Goal: Task Accomplishment & Management: Manage account settings

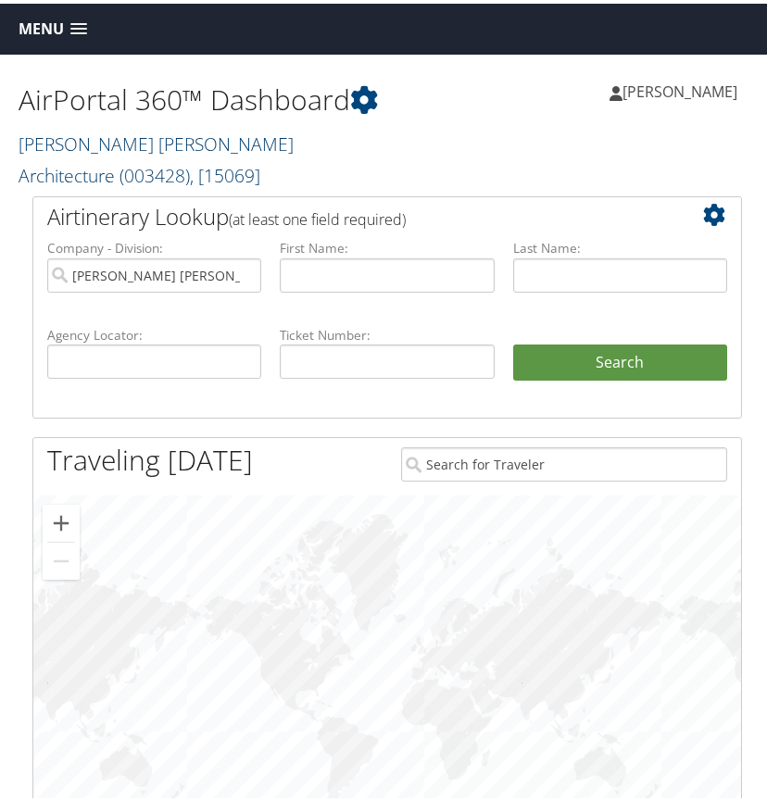
click at [137, 147] on link "[PERSON_NAME] [PERSON_NAME] Architecture ( 003428 ) , [ 15069 ]" at bounding box center [156, 156] width 275 height 57
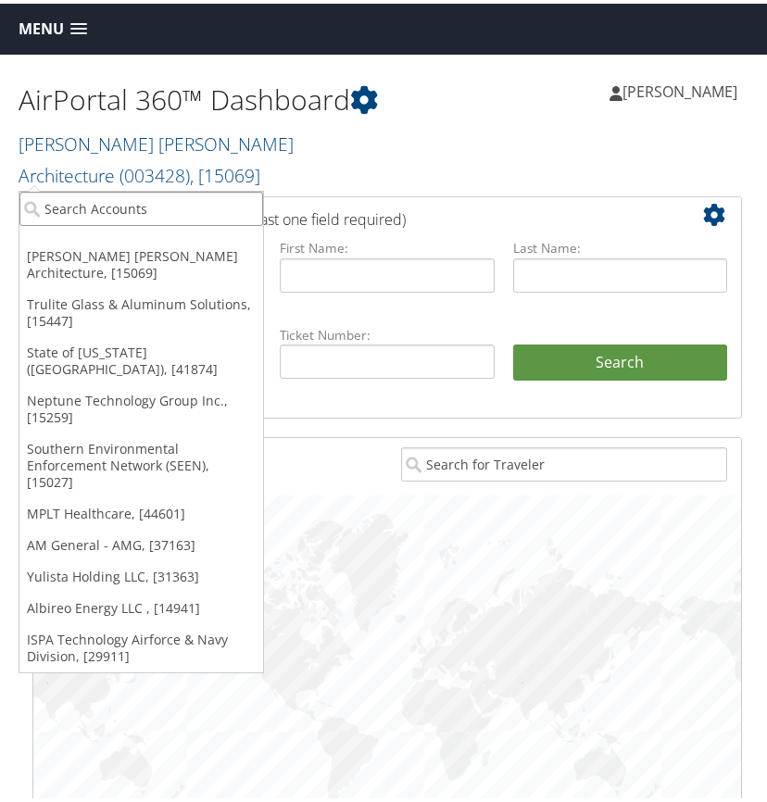
click at [66, 207] on input "search" at bounding box center [141, 205] width 244 height 34
type input "qualis"
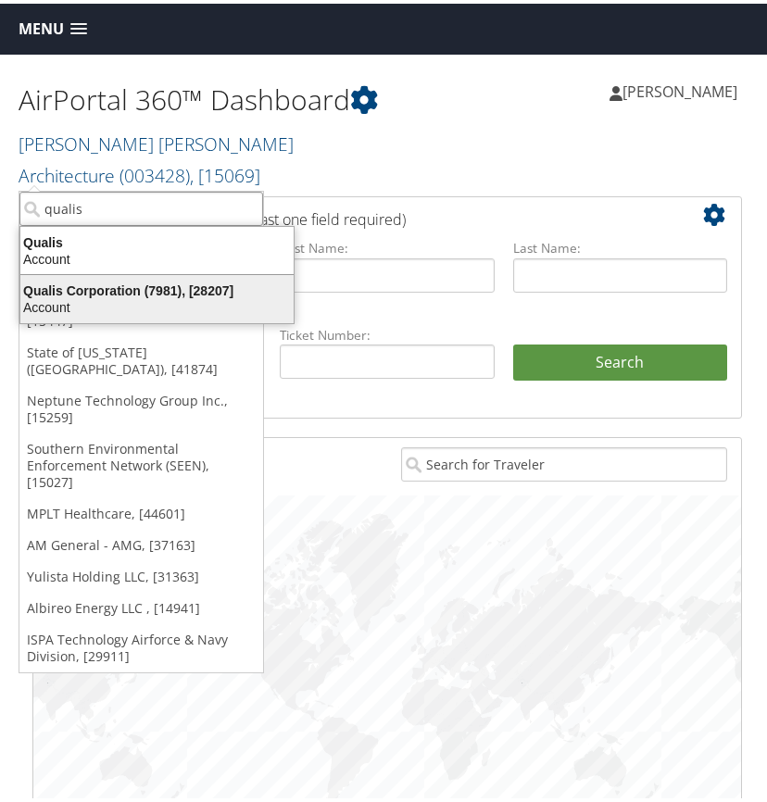
click at [61, 287] on div "Qualis Corporation (7981), [28207]" at bounding box center [157, 287] width 296 height 17
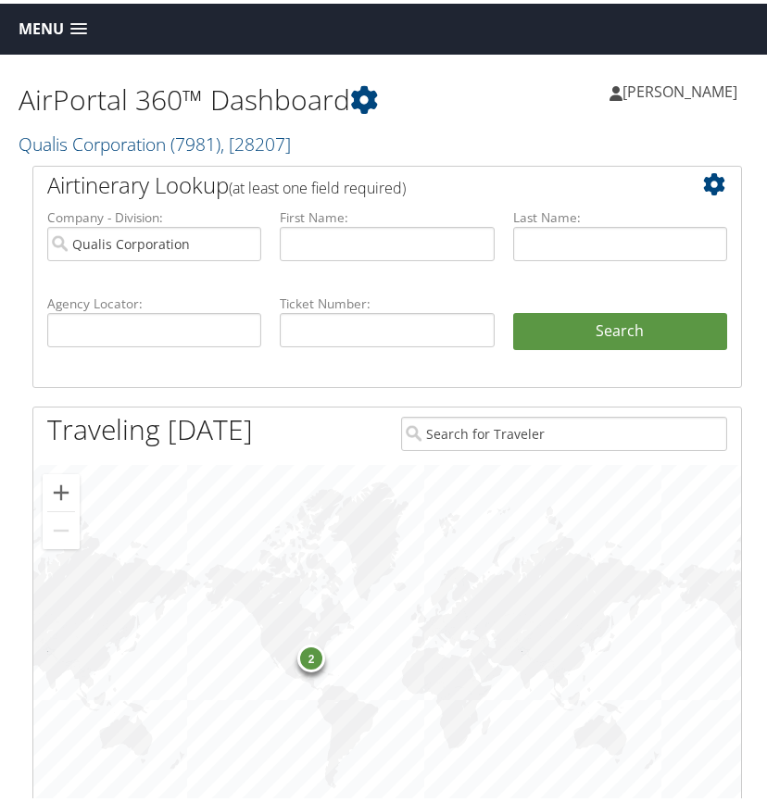
click at [78, 24] on span at bounding box center [78, 25] width 17 height 13
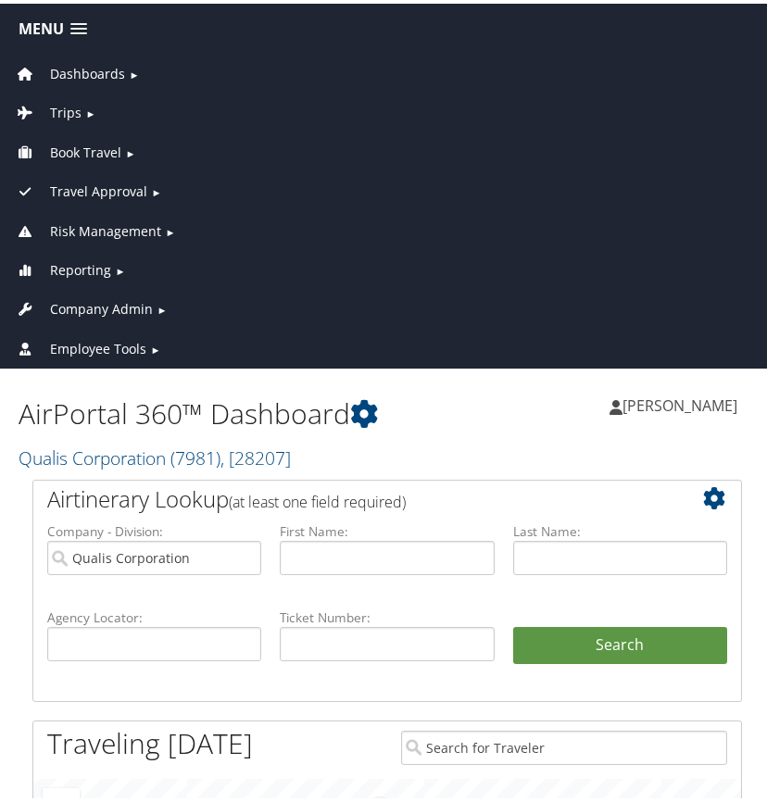
click at [95, 309] on span "Company Admin" at bounding box center [101, 306] width 103 height 20
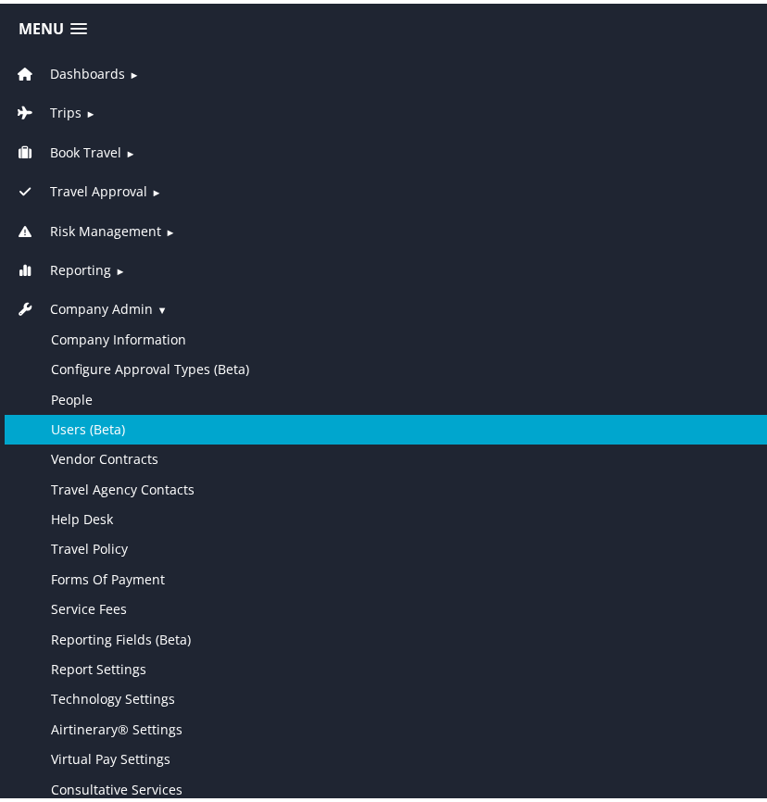
click at [113, 430] on link "Users (Beta)" at bounding box center [387, 426] width 765 height 30
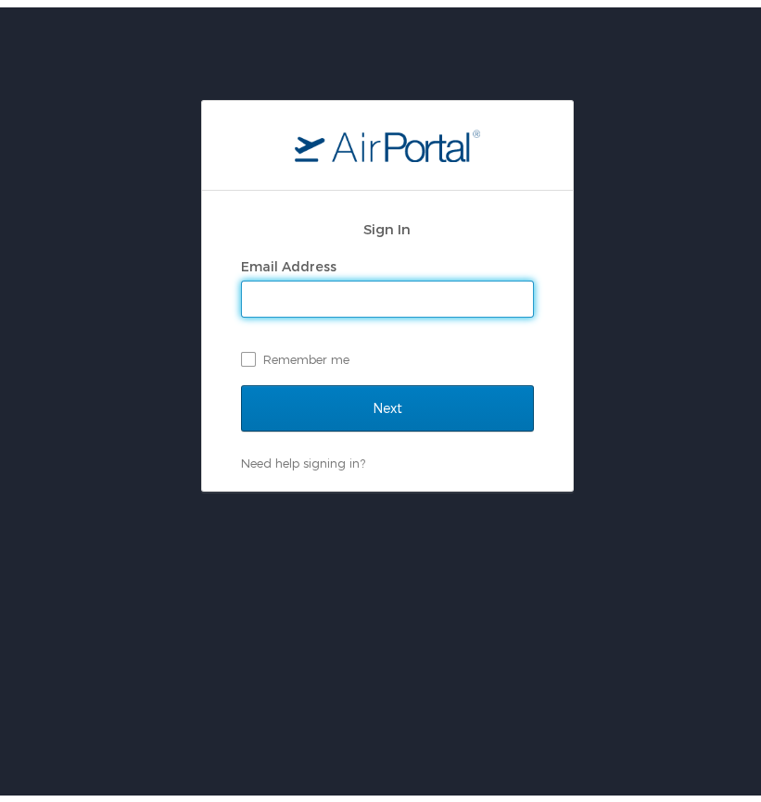
type input "linda.pearson@cbtravel.com"
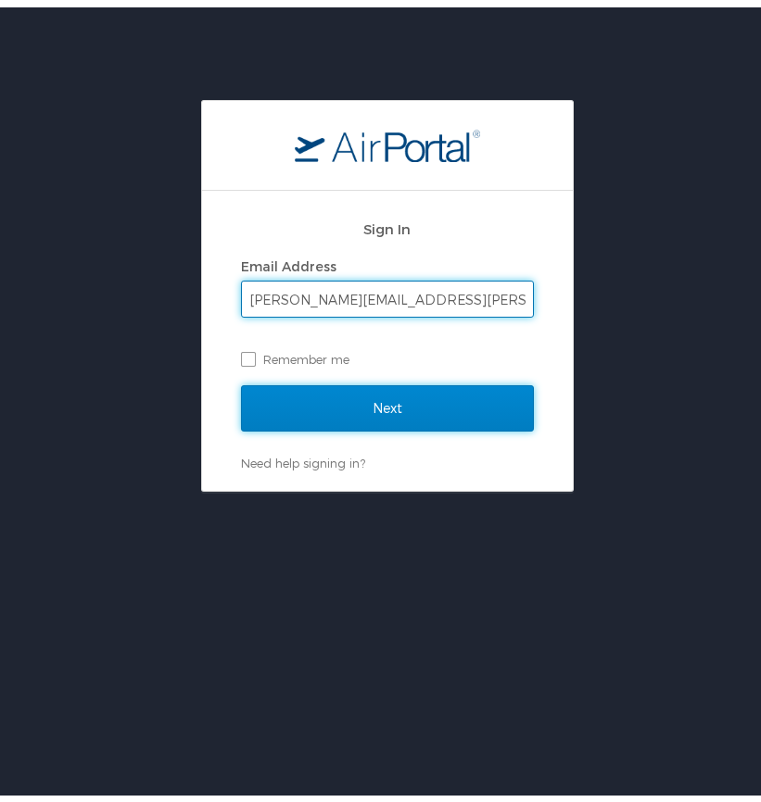
click at [362, 405] on input "Next" at bounding box center [387, 401] width 293 height 46
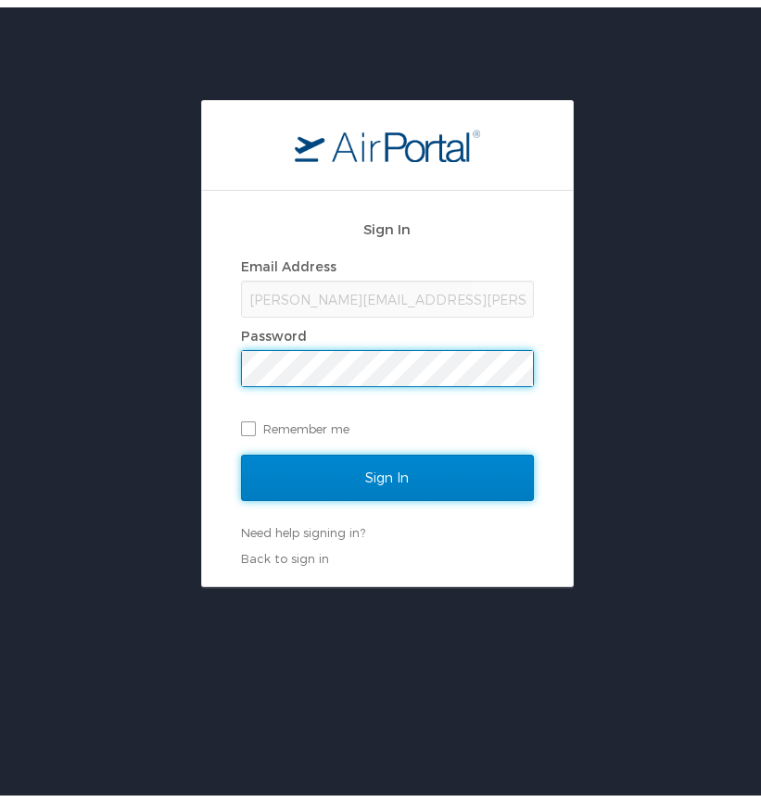
click at [365, 466] on input "Sign In" at bounding box center [387, 470] width 293 height 46
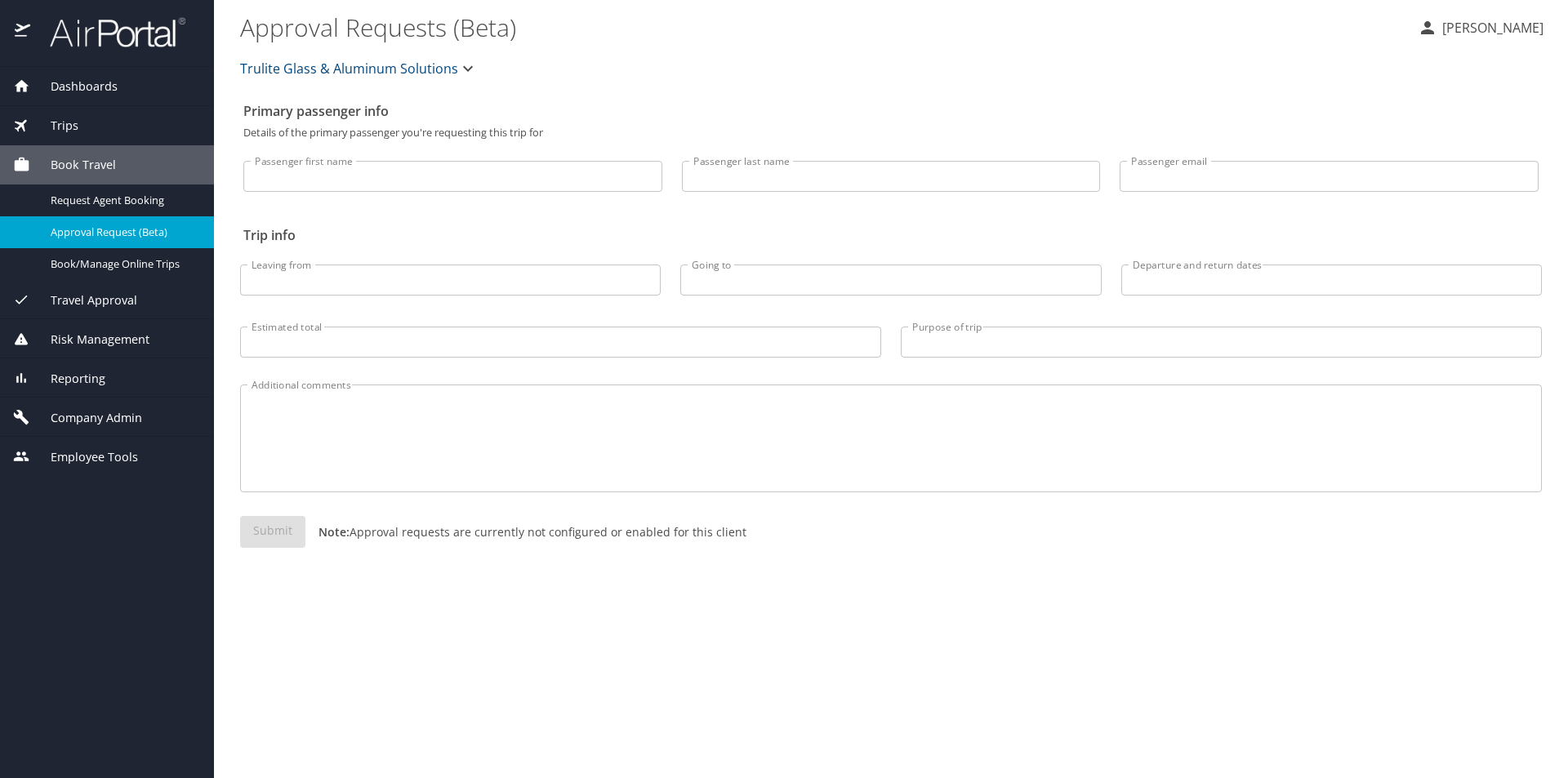
click at [322, 71] on span "Trulite Glass & Aluminum Solutions" at bounding box center [348, 69] width 218 height 23
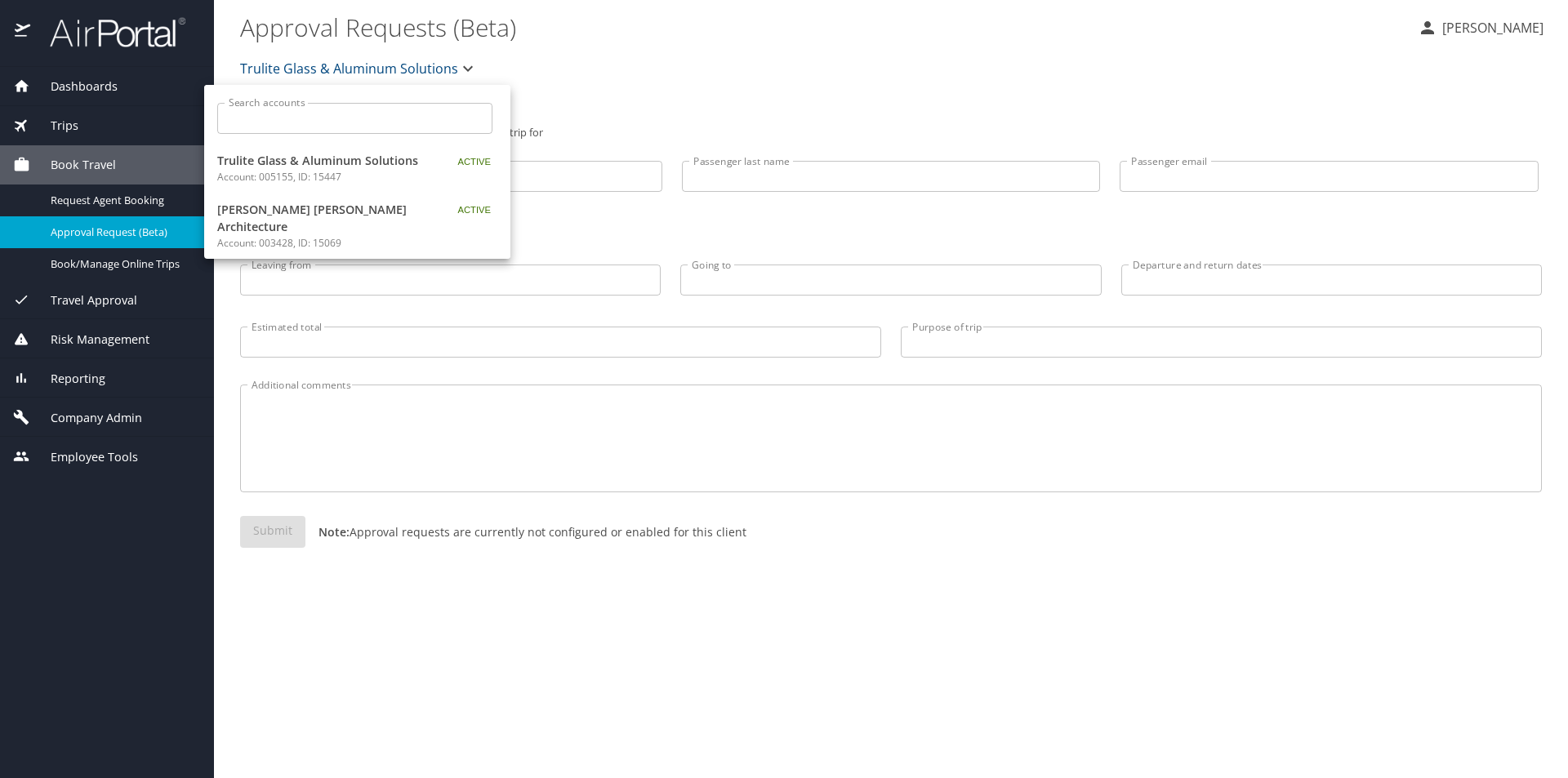
click at [300, 115] on input "Search accounts" at bounding box center [360, 118] width 264 height 31
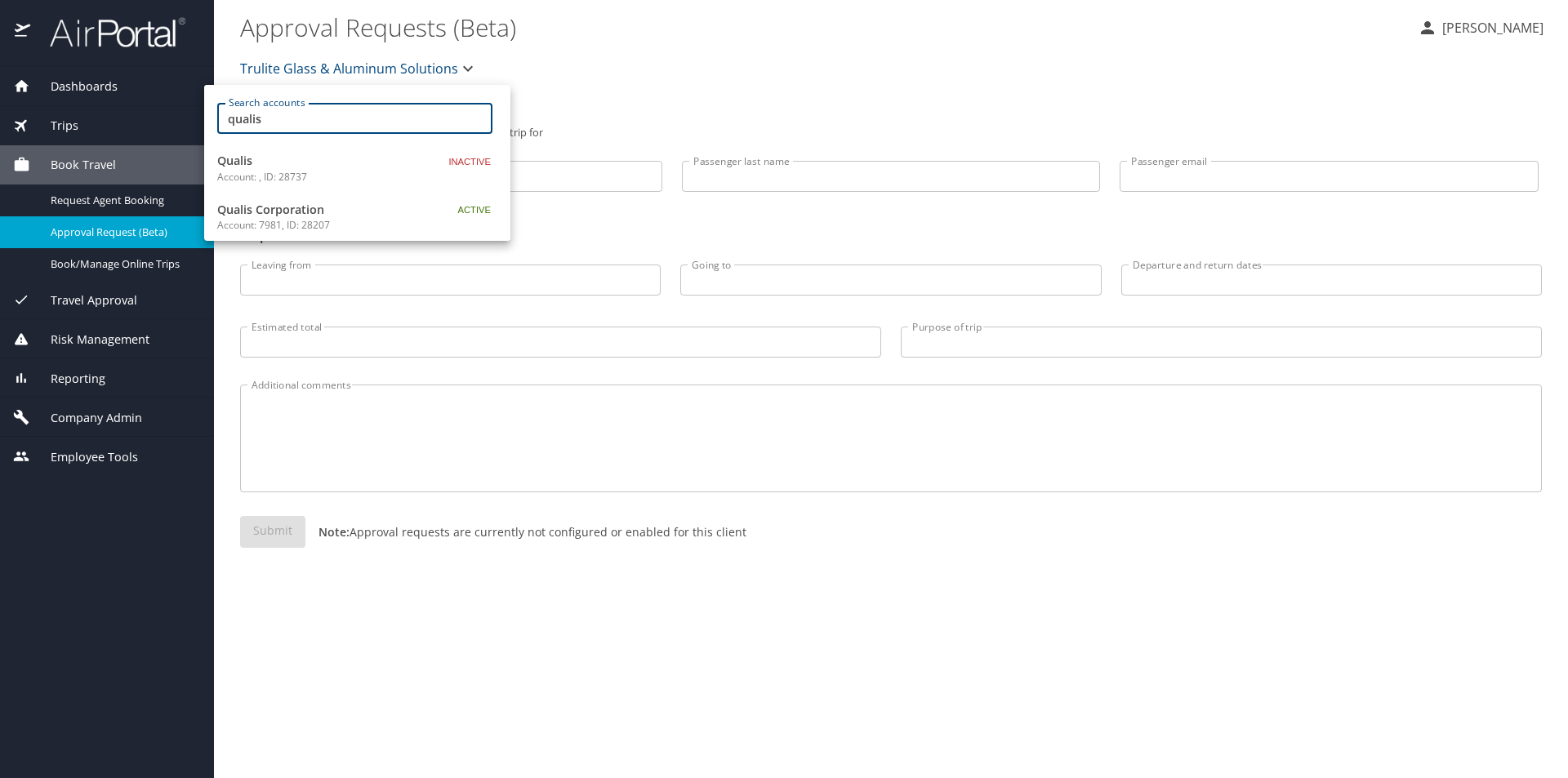
type input "qualis"
click at [282, 211] on span "Qualis Corporation" at bounding box center [319, 210] width 204 height 18
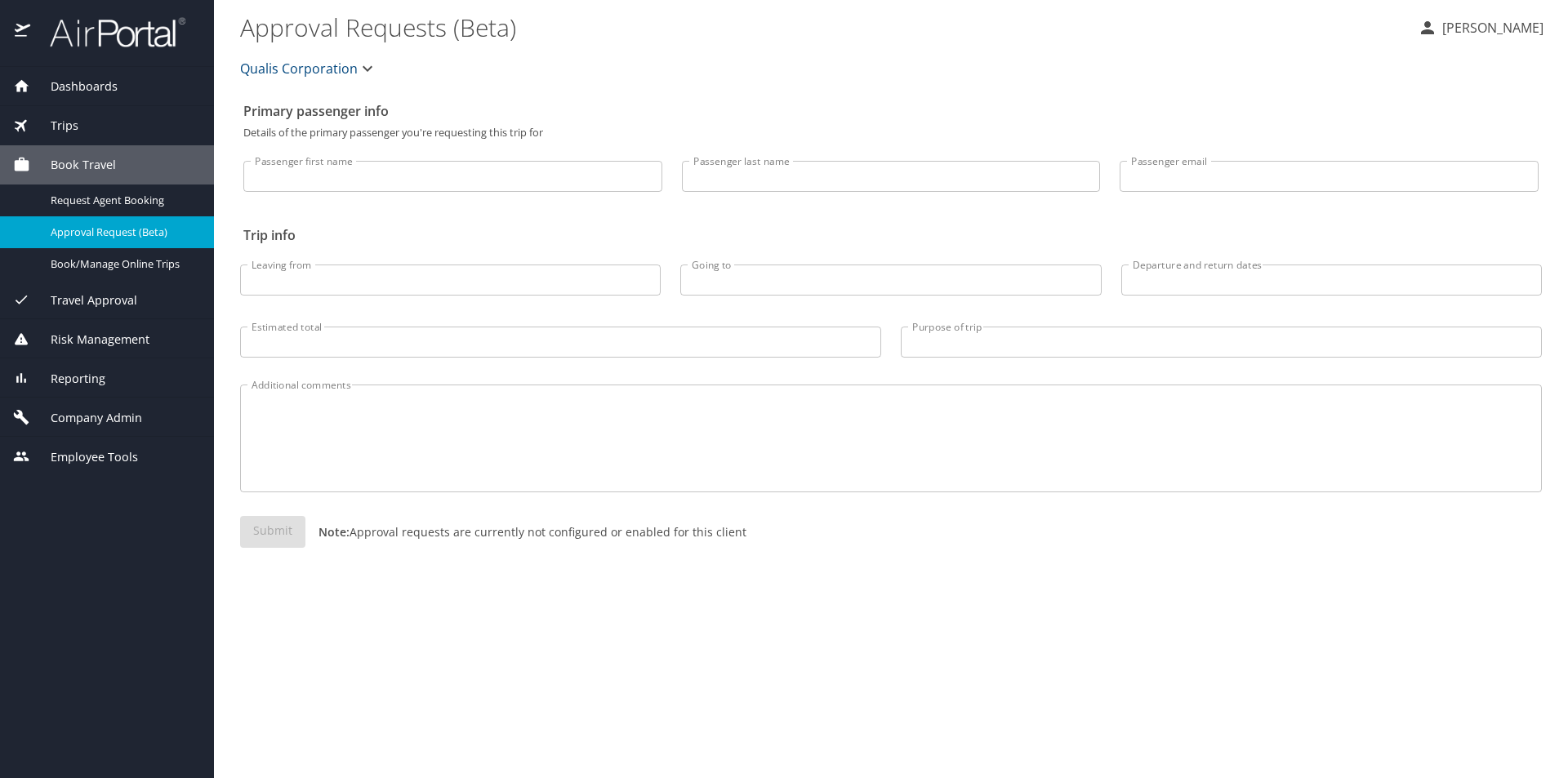
click at [107, 419] on span "Company Admin" at bounding box center [85, 418] width 112 height 18
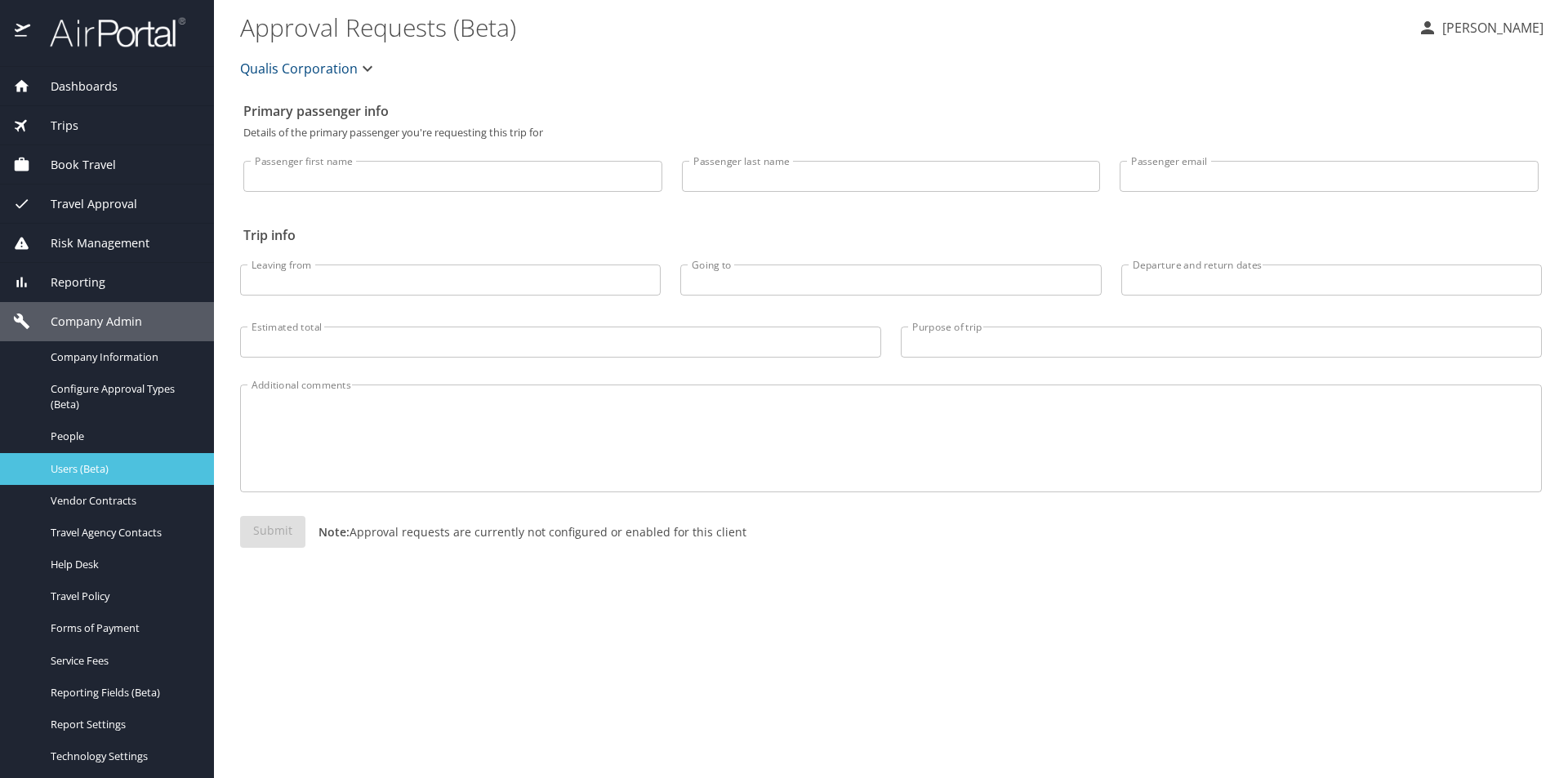
click at [106, 467] on span "Users (Beta)" at bounding box center [122, 469] width 144 height 16
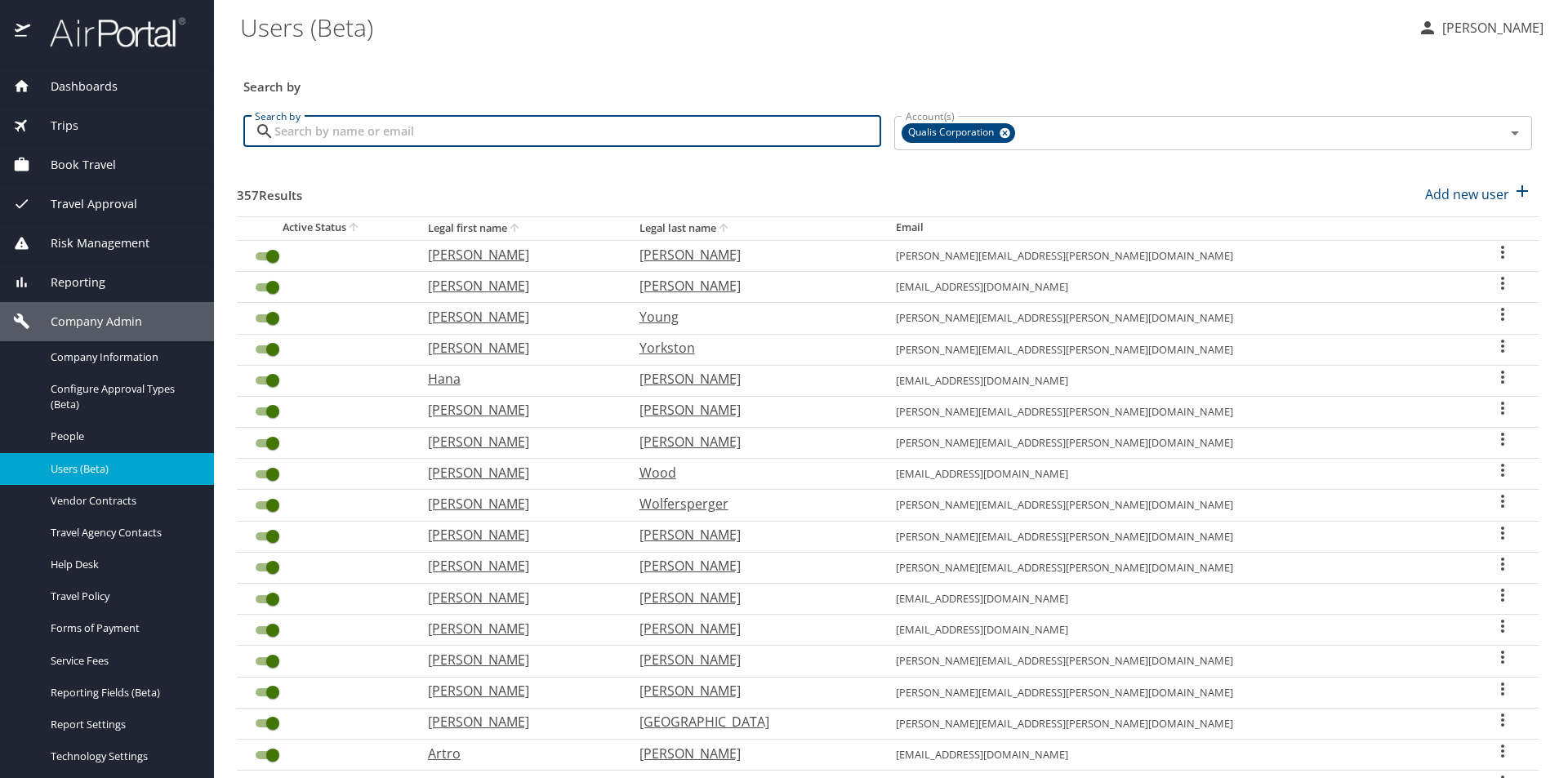
click at [365, 122] on input "Search by" at bounding box center [577, 131] width 606 height 31
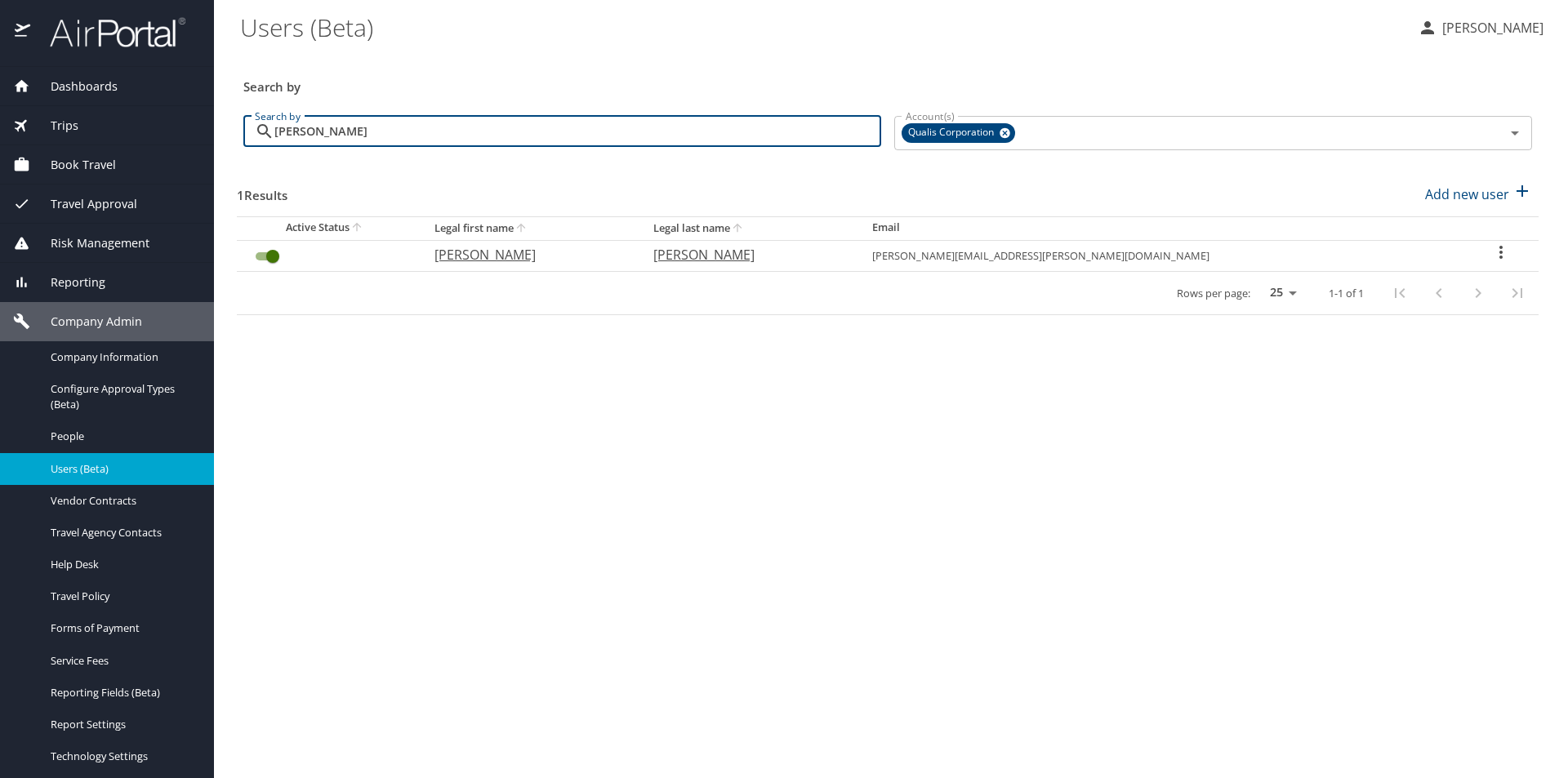
type input "decker"
click at [682, 248] on icon "User Search Table" at bounding box center [1501, 252] width 19 height 19
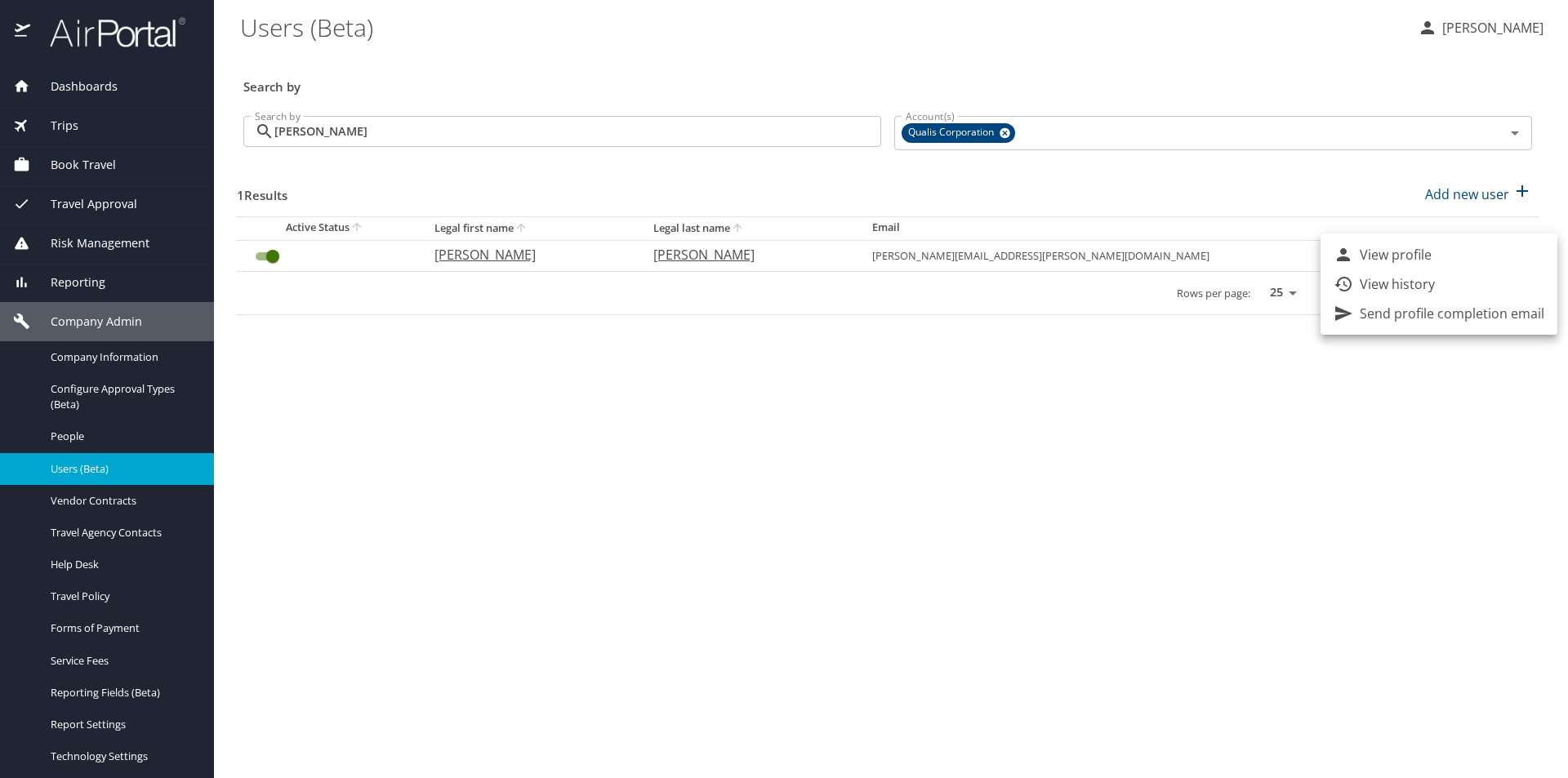
click at [682, 256] on p "View profile" at bounding box center [1396, 255] width 72 height 19
select select "US"
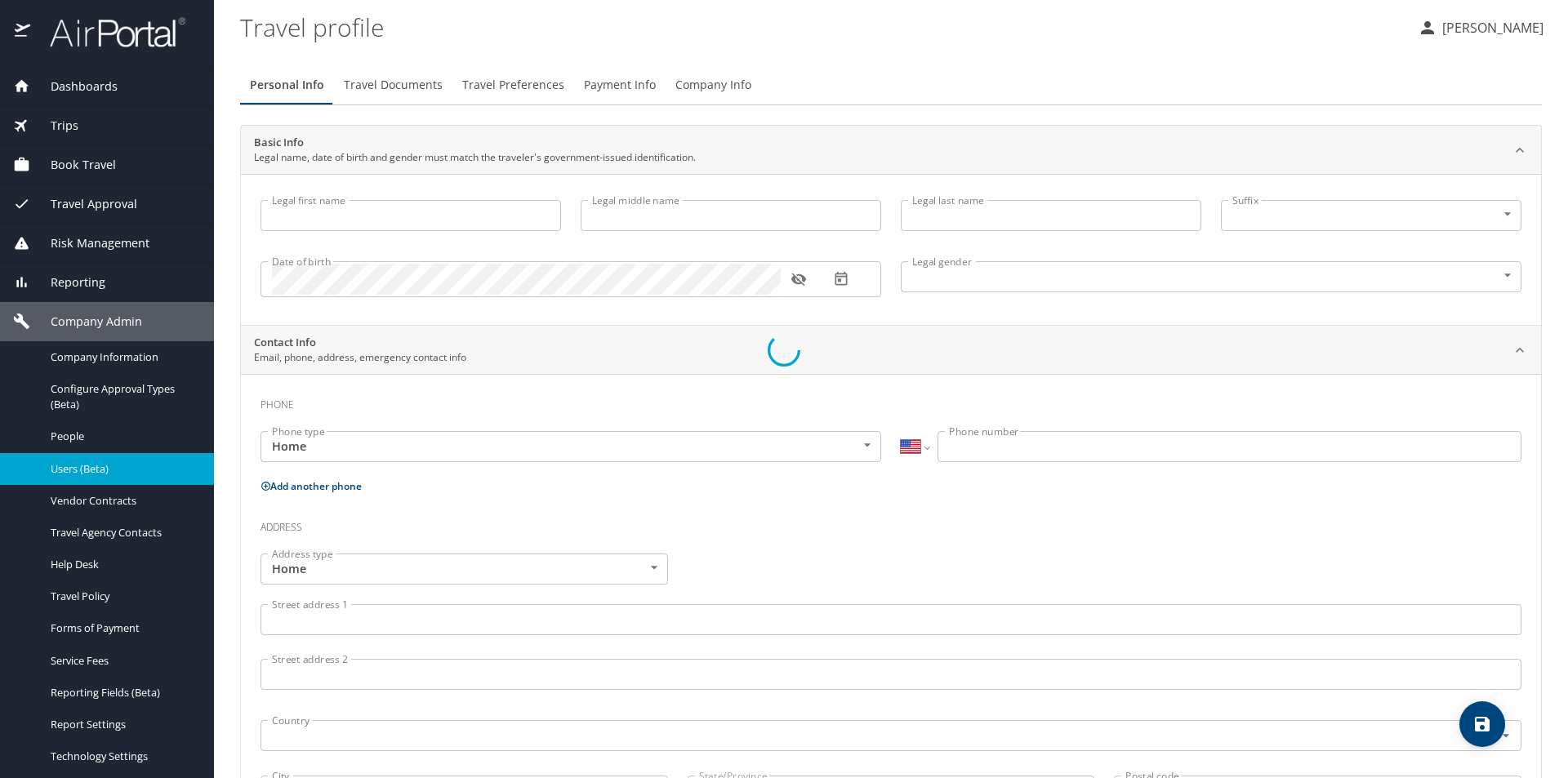
type input "Darrell"
type input "Decker"
type input "Male"
type input "Diane"
type input "M"
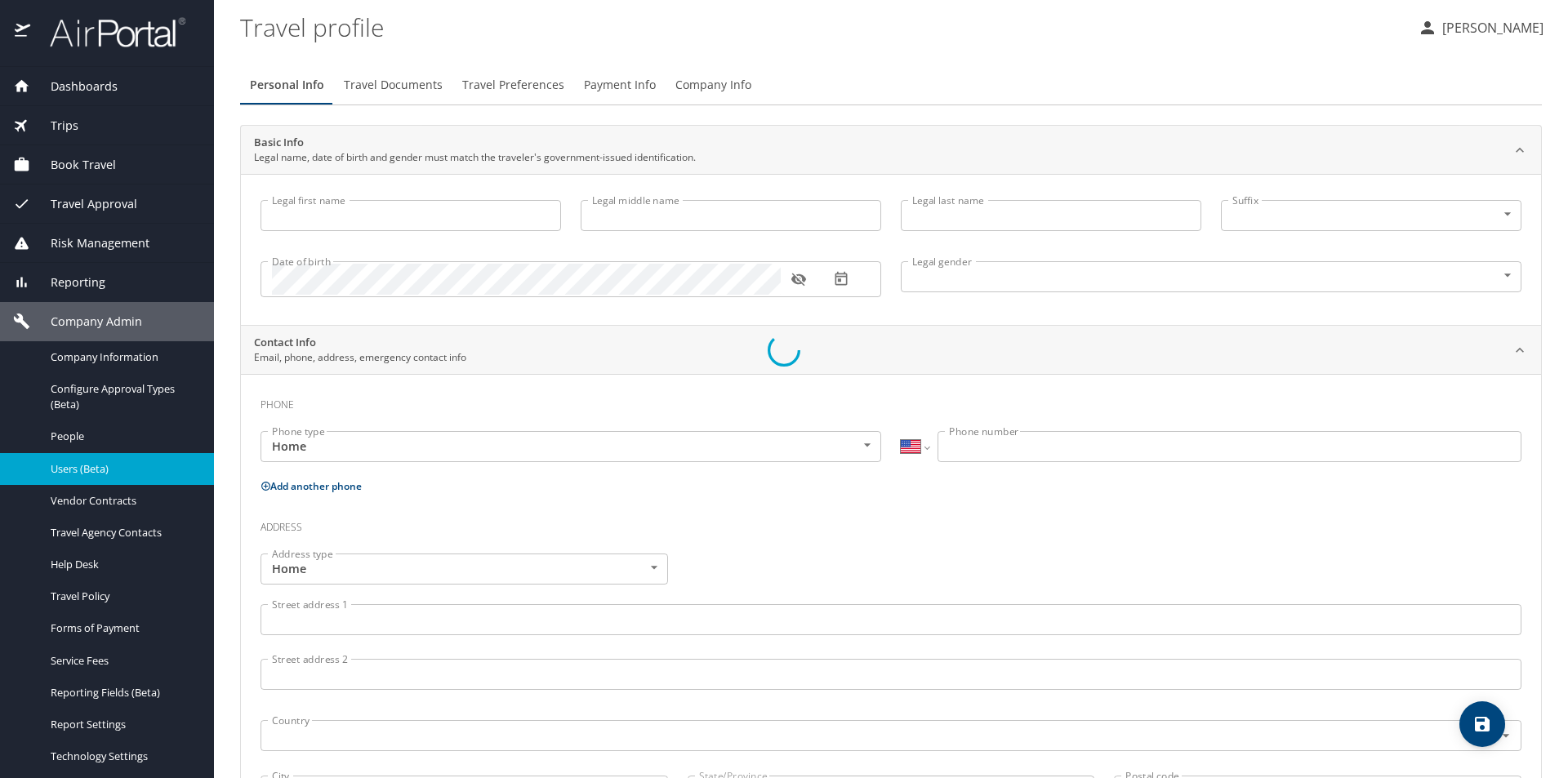
type input "(850) 585-2469"
select select "US"
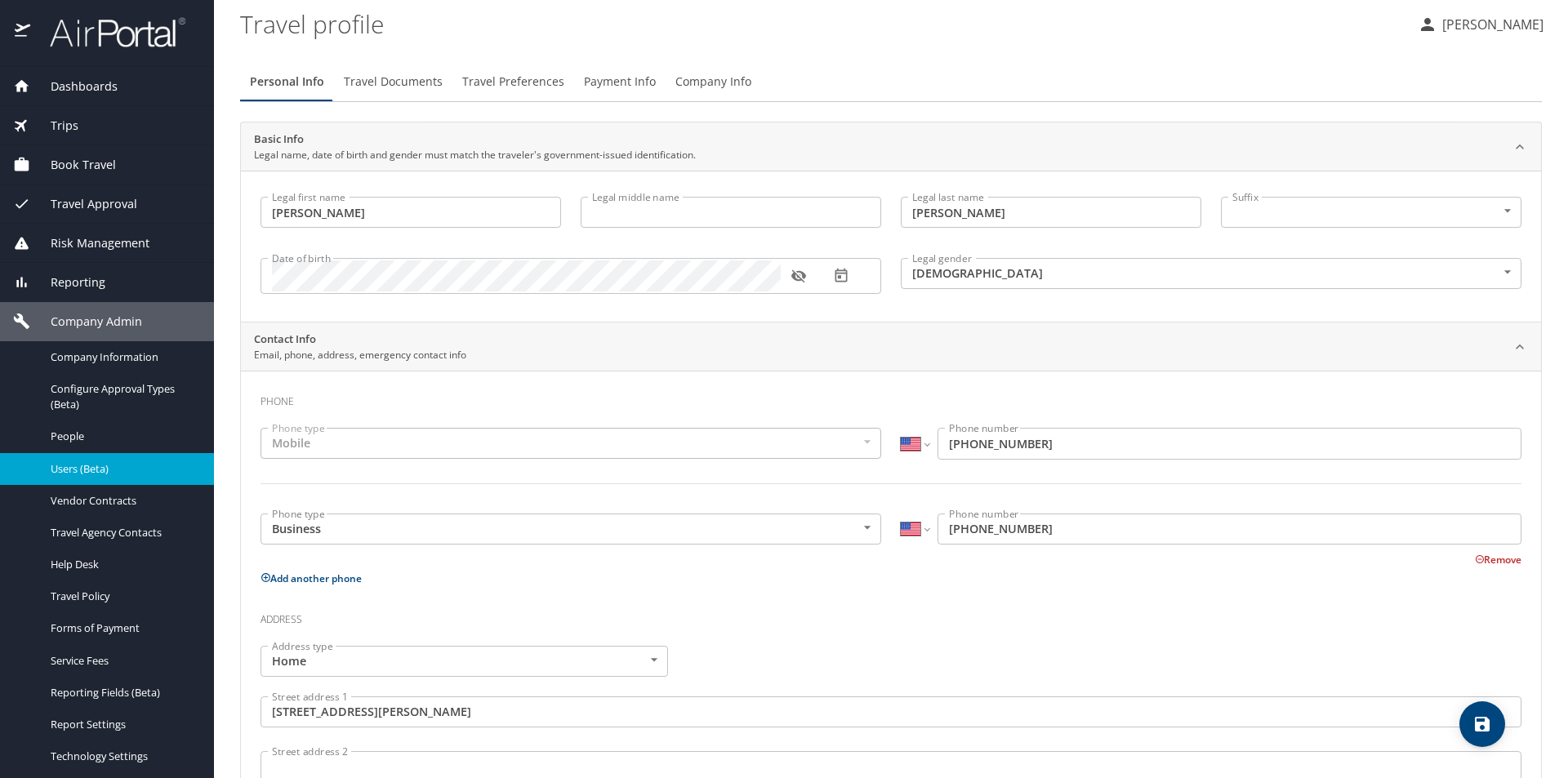
scroll to position [27, 0]
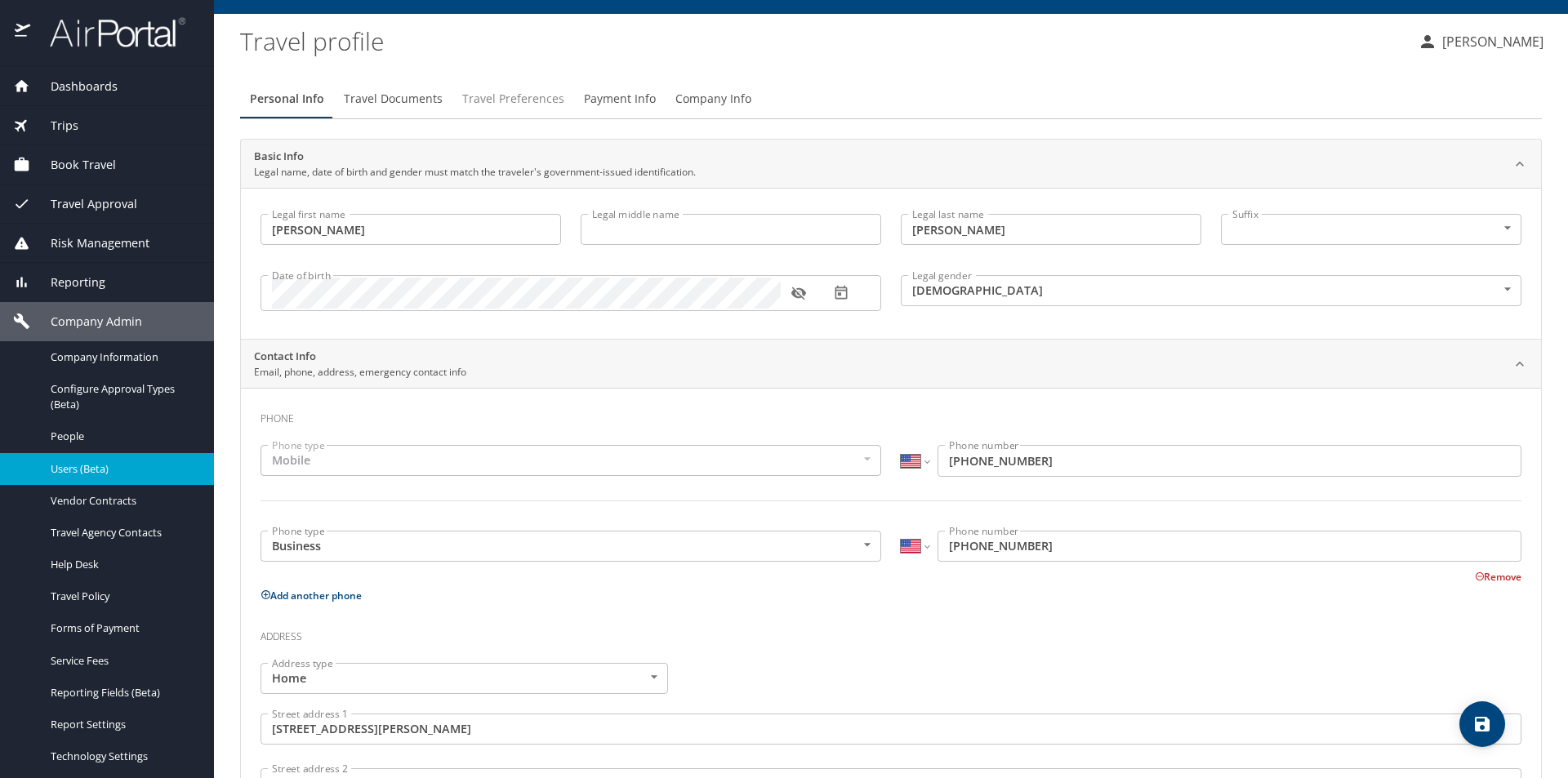
click at [471, 99] on span "Travel Preferences" at bounding box center [513, 99] width 102 height 20
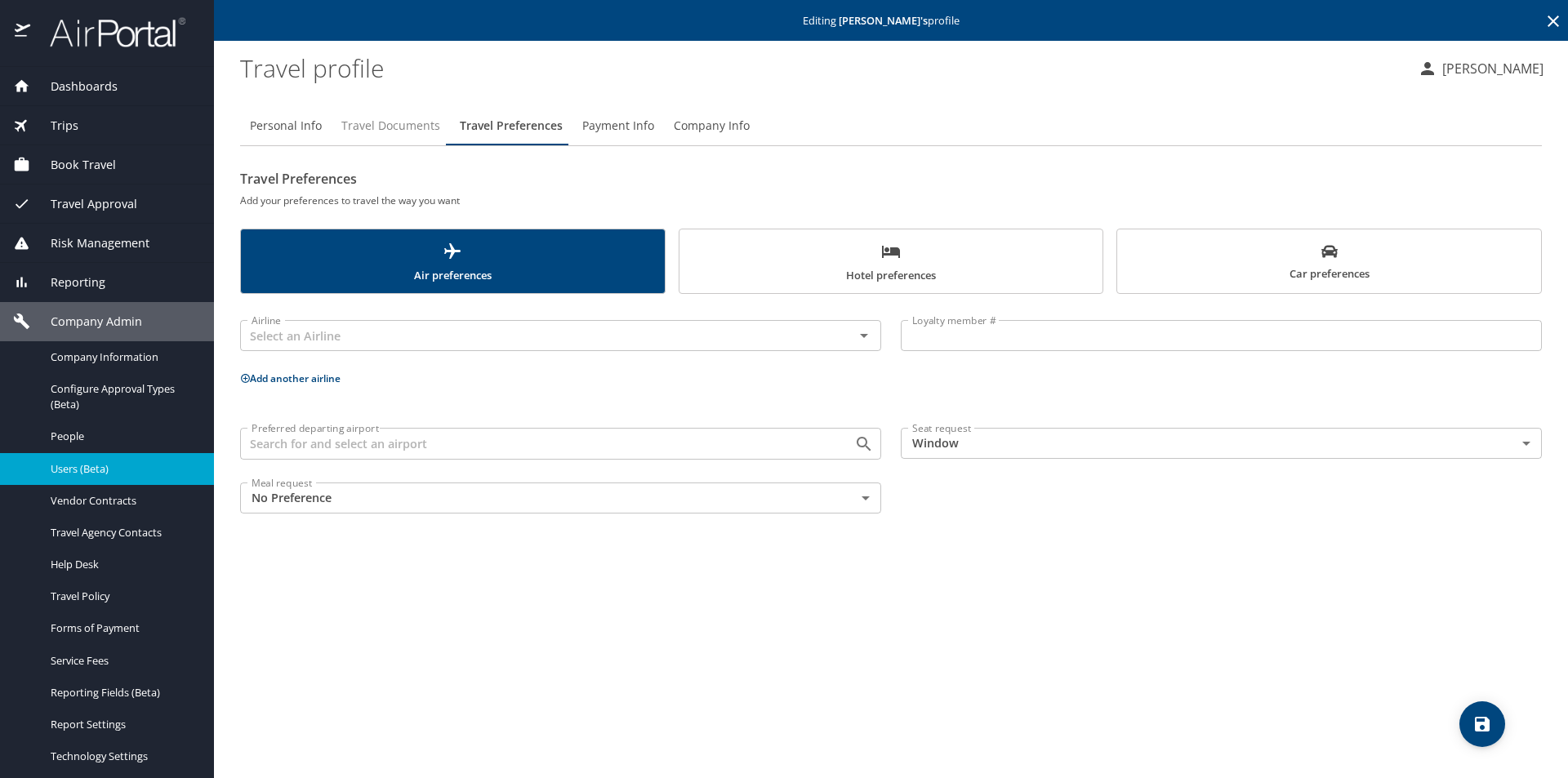
click at [396, 122] on span "Travel Documents" at bounding box center [390, 126] width 99 height 20
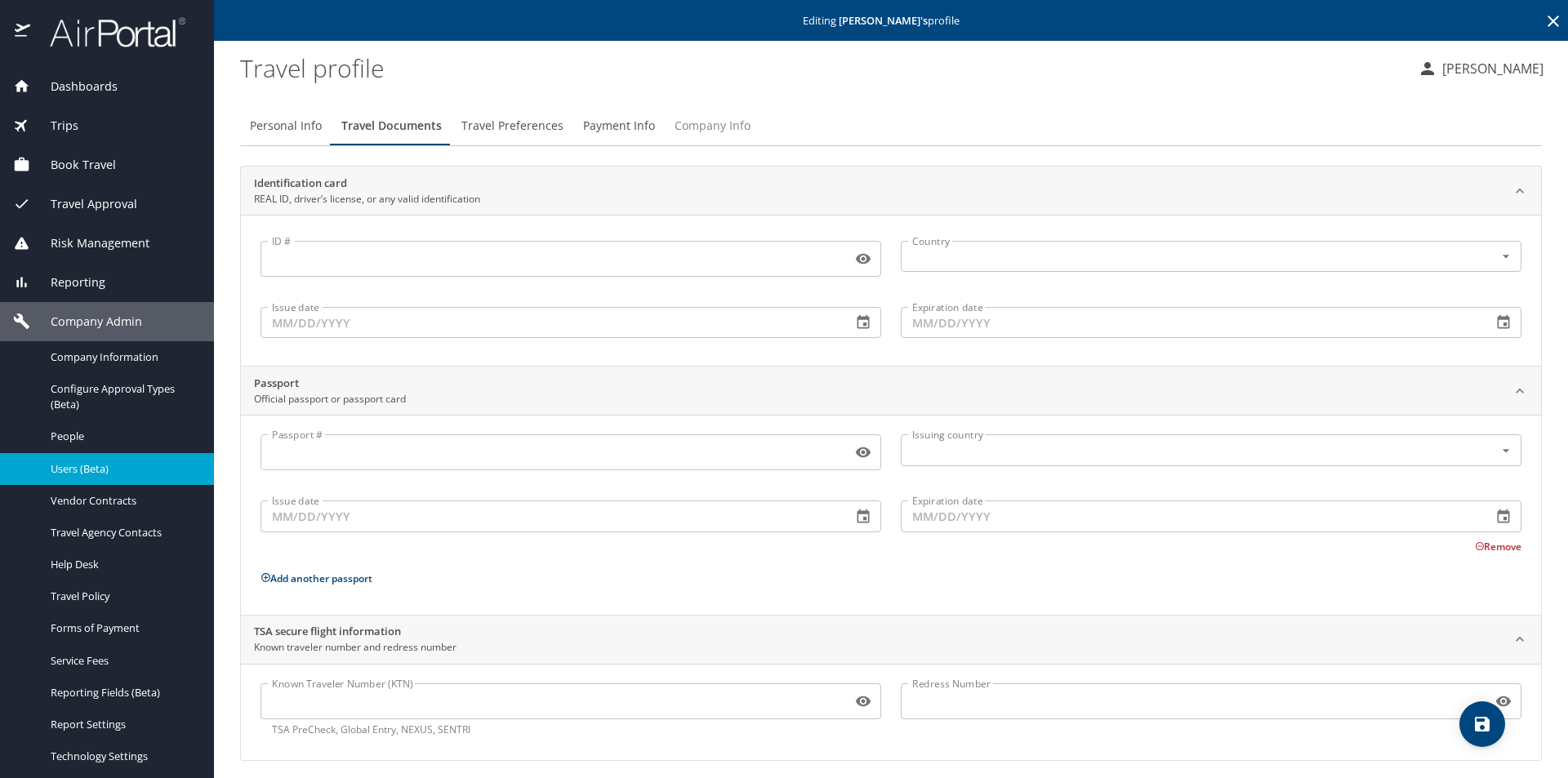
click at [682, 124] on span "Company Info" at bounding box center [712, 126] width 76 height 20
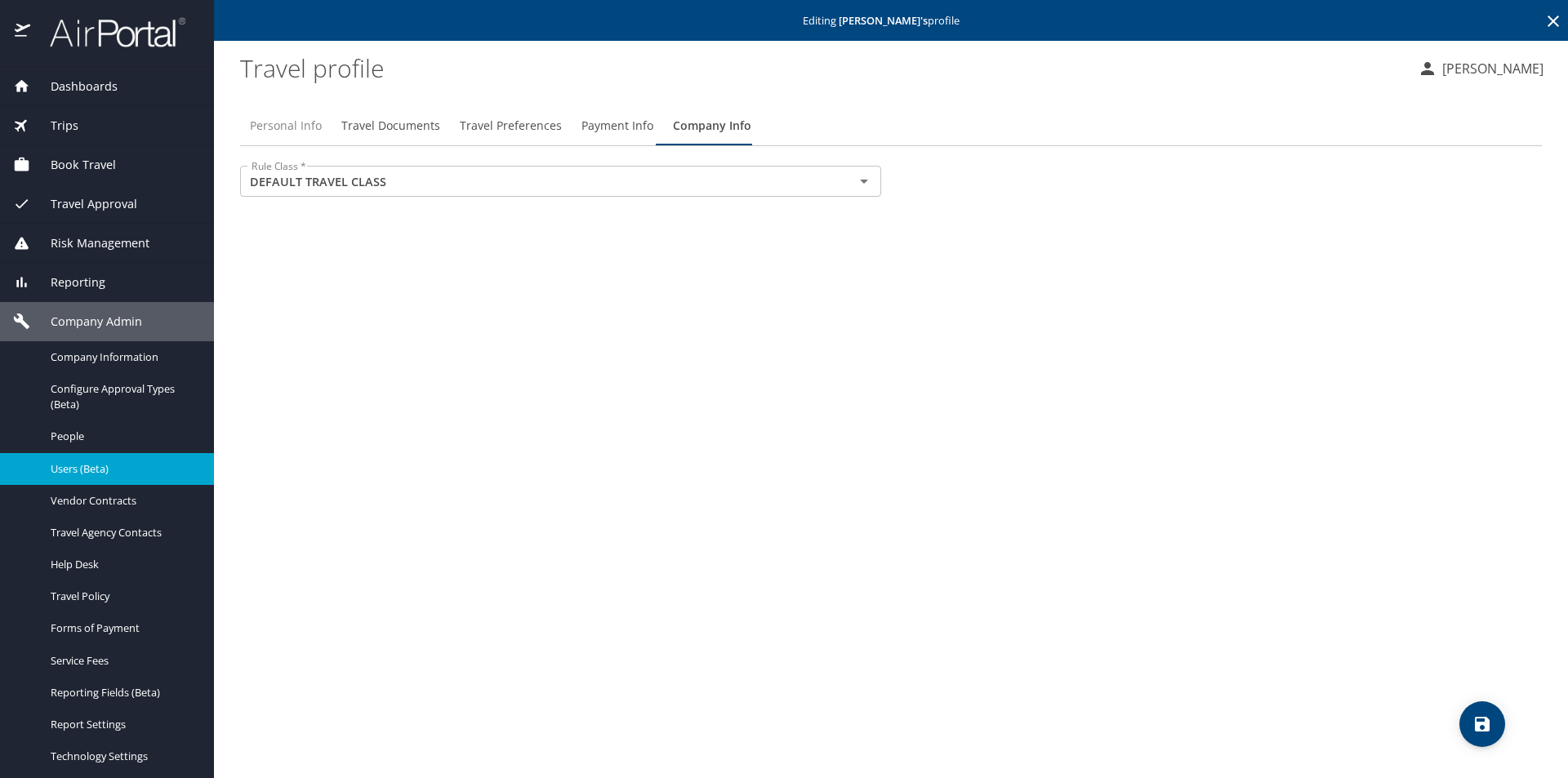
click at [303, 122] on span "Personal Info" at bounding box center [286, 126] width 72 height 20
select select "US"
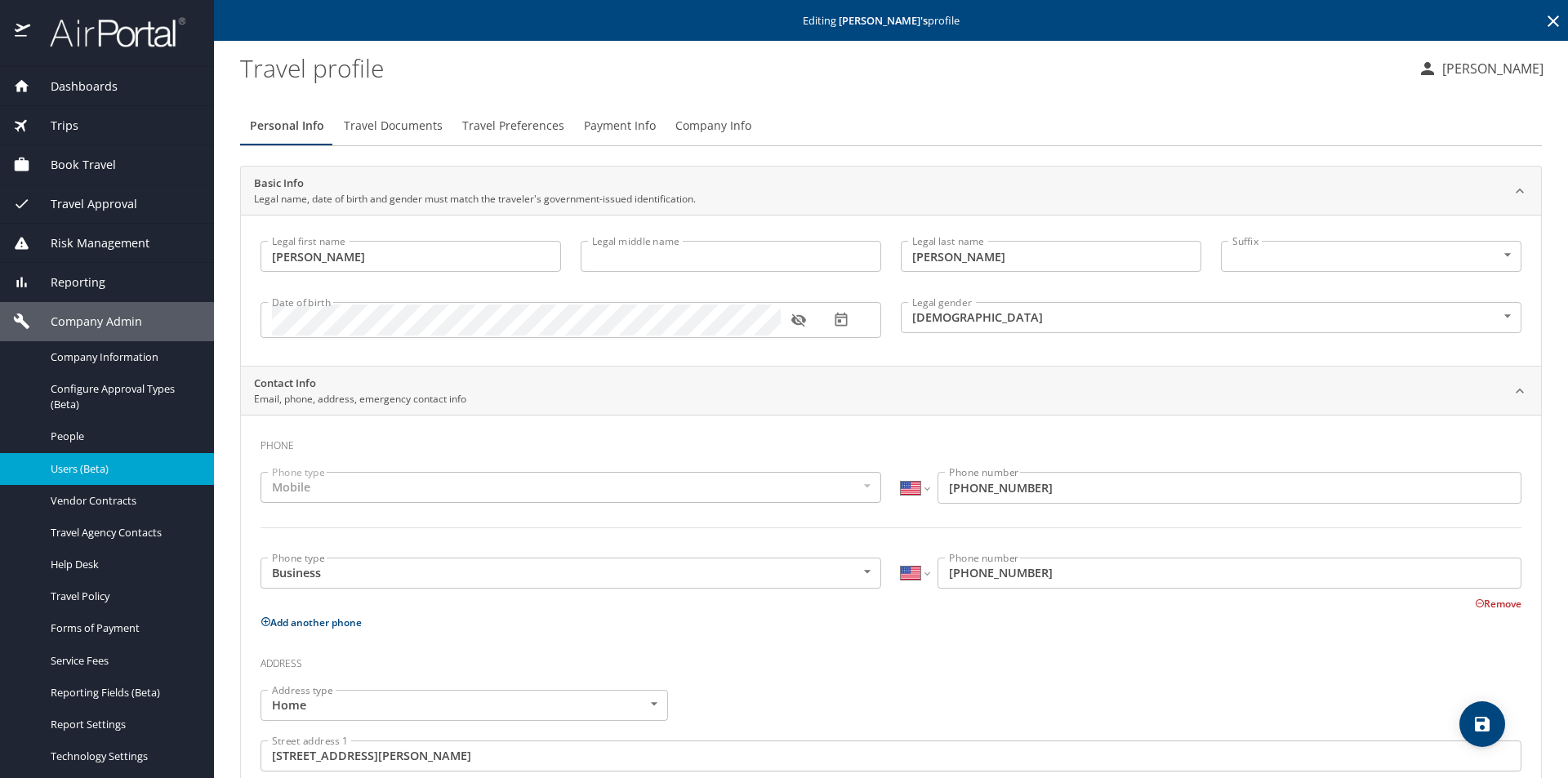
click at [114, 84] on span "Dashboards" at bounding box center [73, 86] width 87 height 18
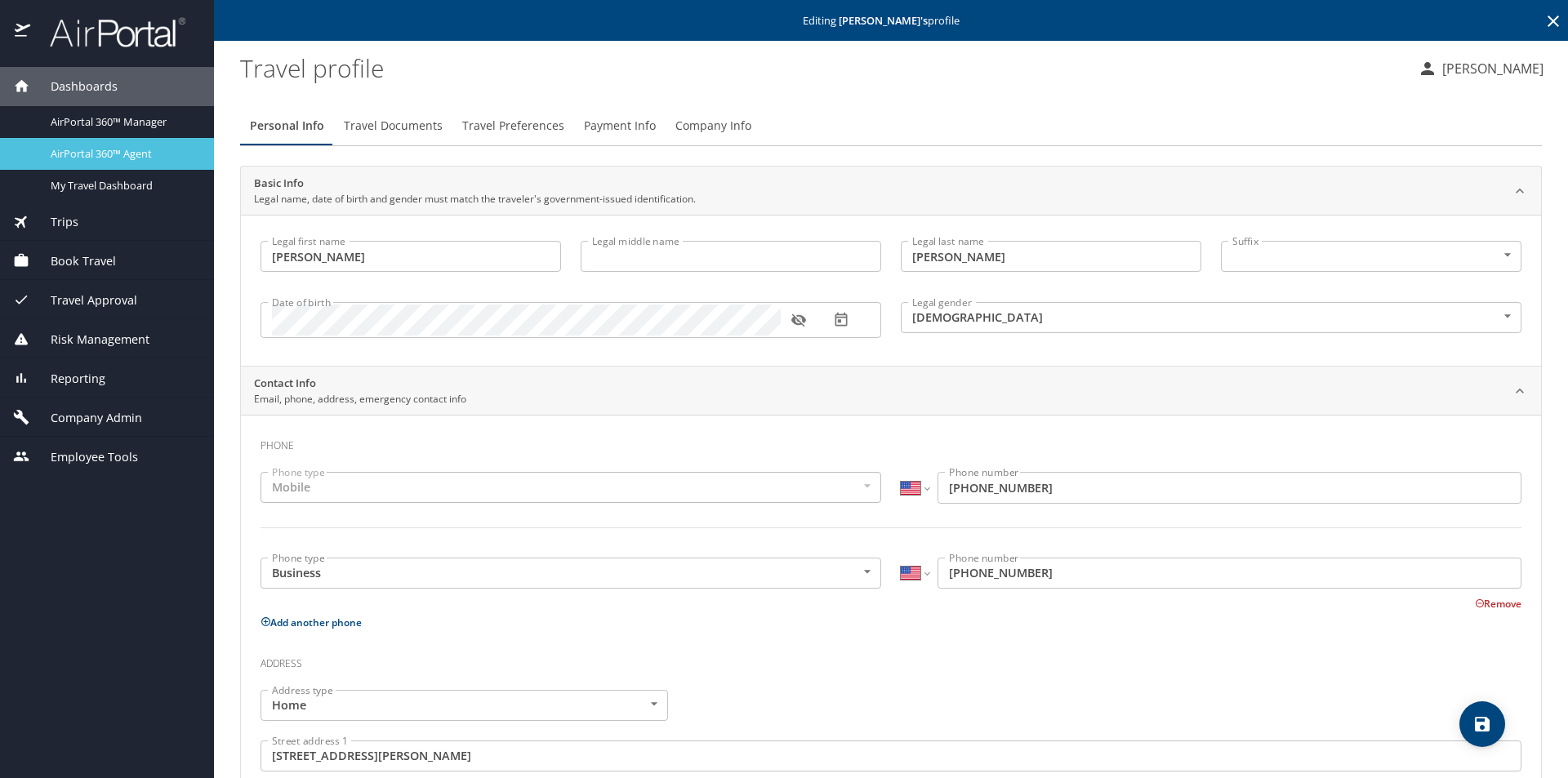
click at [141, 153] on span "AirPortal 360™ Agent" at bounding box center [122, 154] width 144 height 16
